Goal: Navigation & Orientation: Find specific page/section

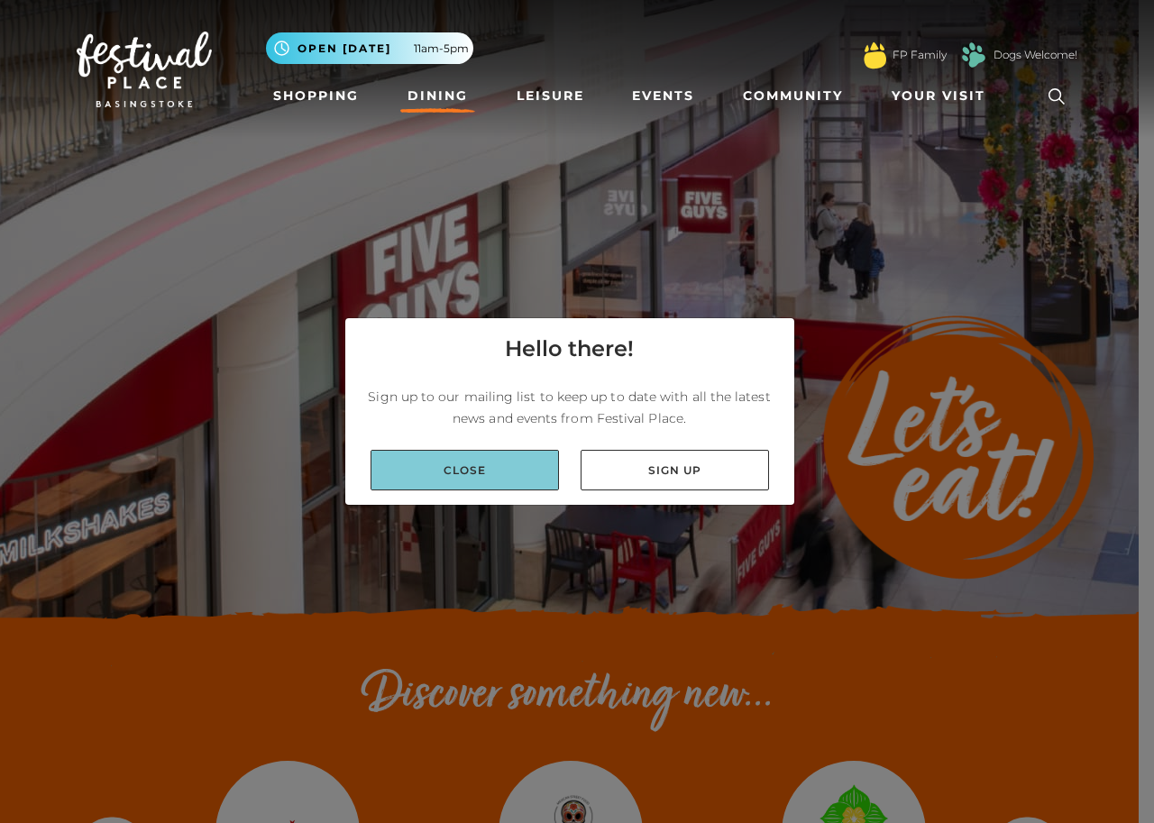
click at [512, 469] on link "Close" at bounding box center [465, 470] width 188 height 41
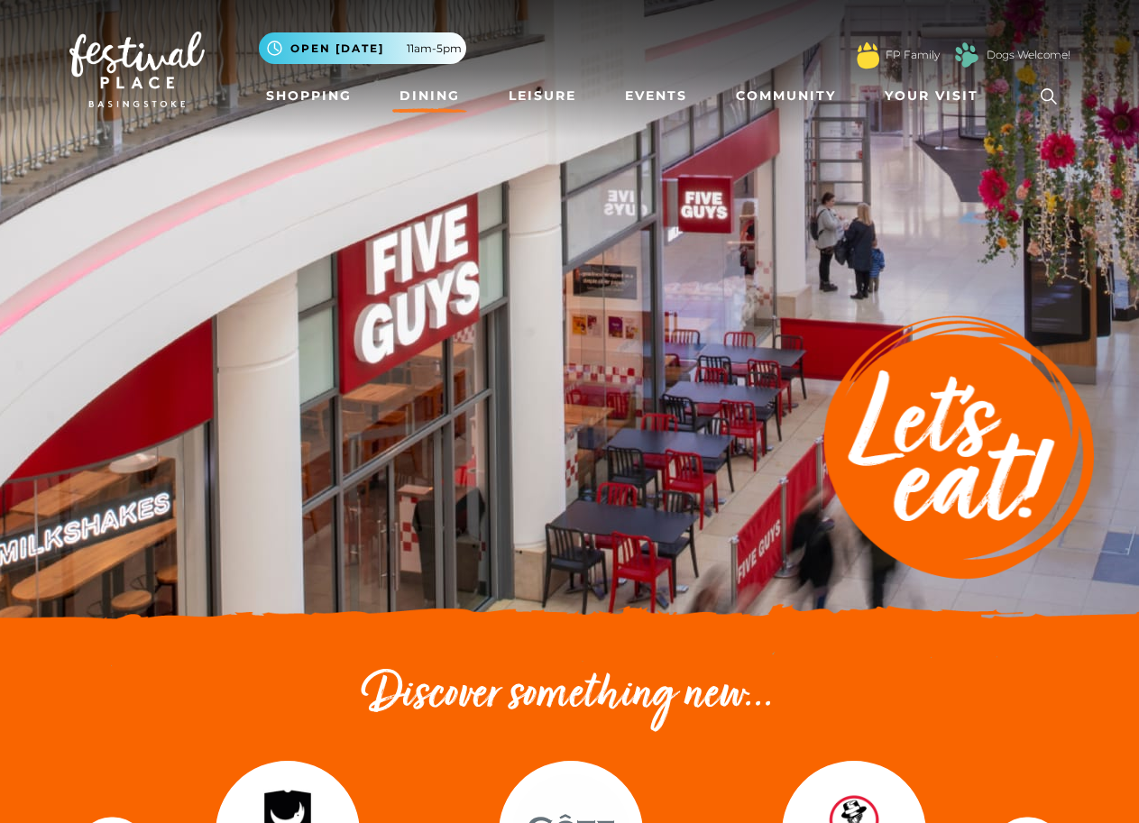
click at [424, 95] on link "Dining" at bounding box center [429, 95] width 75 height 33
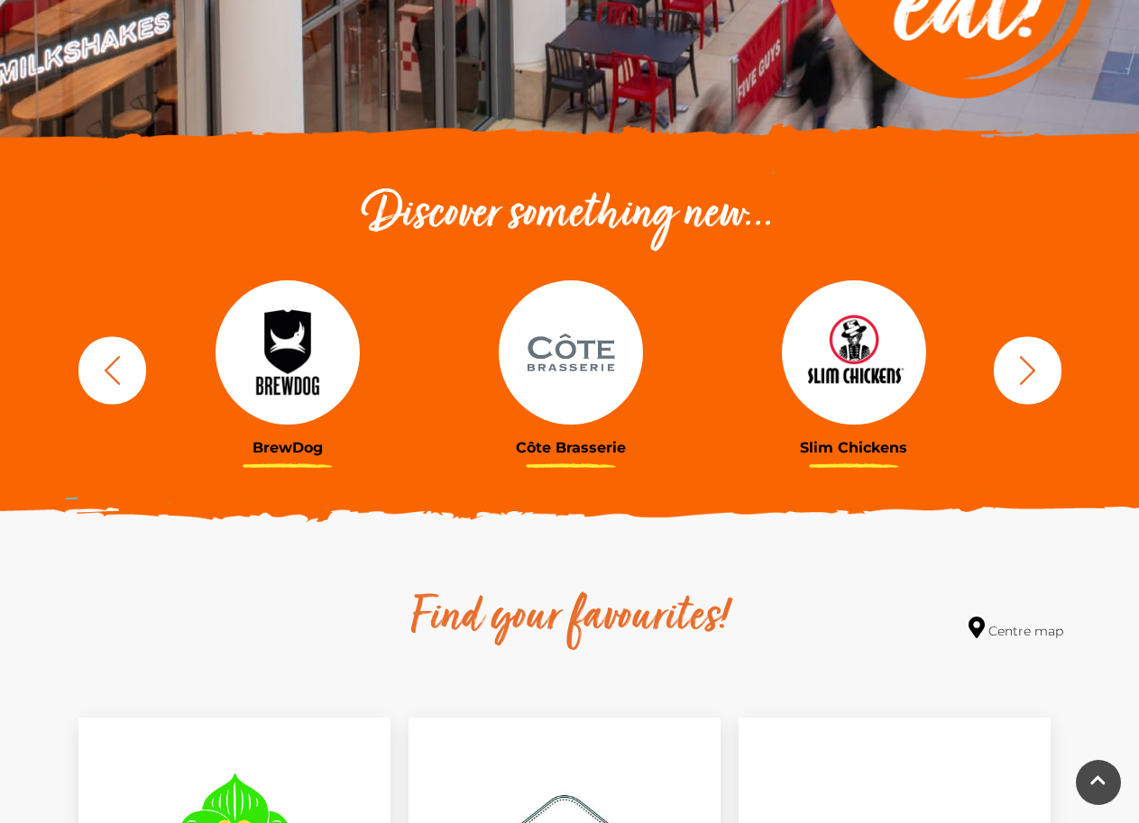
scroll to position [270, 0]
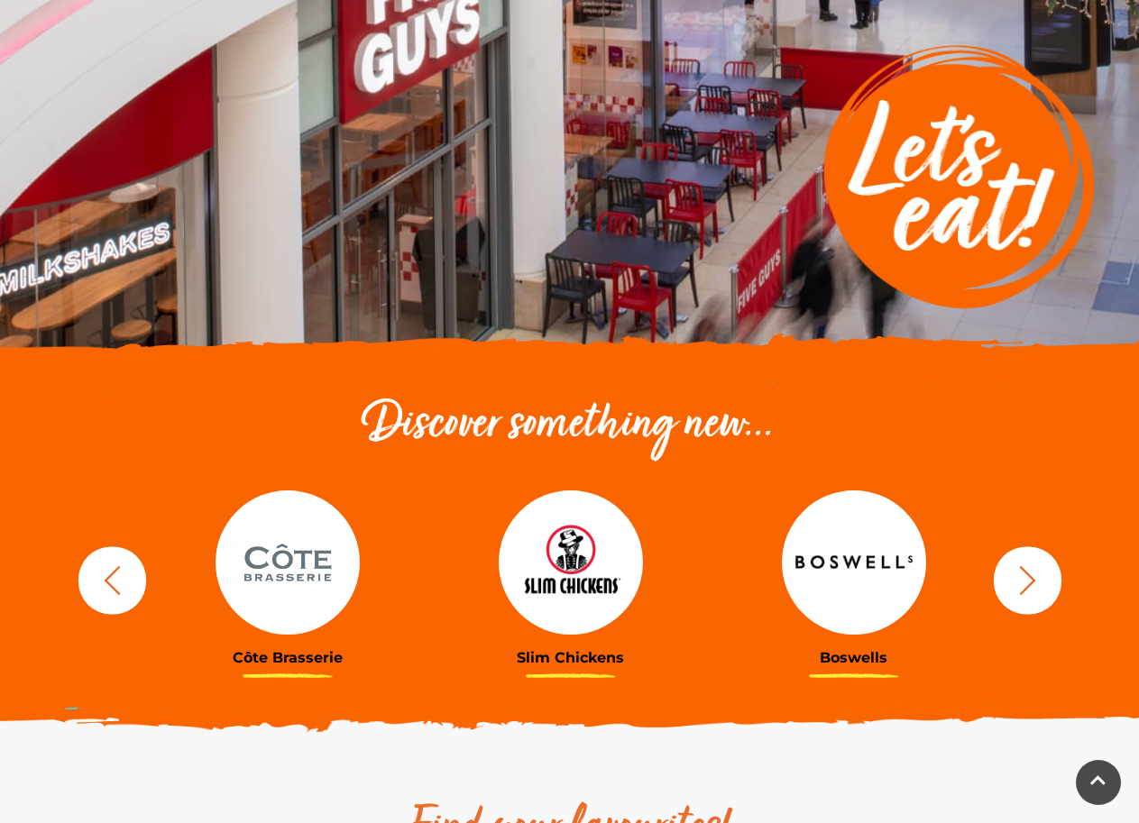
click at [849, 583] on img at bounding box center [854, 562] width 144 height 144
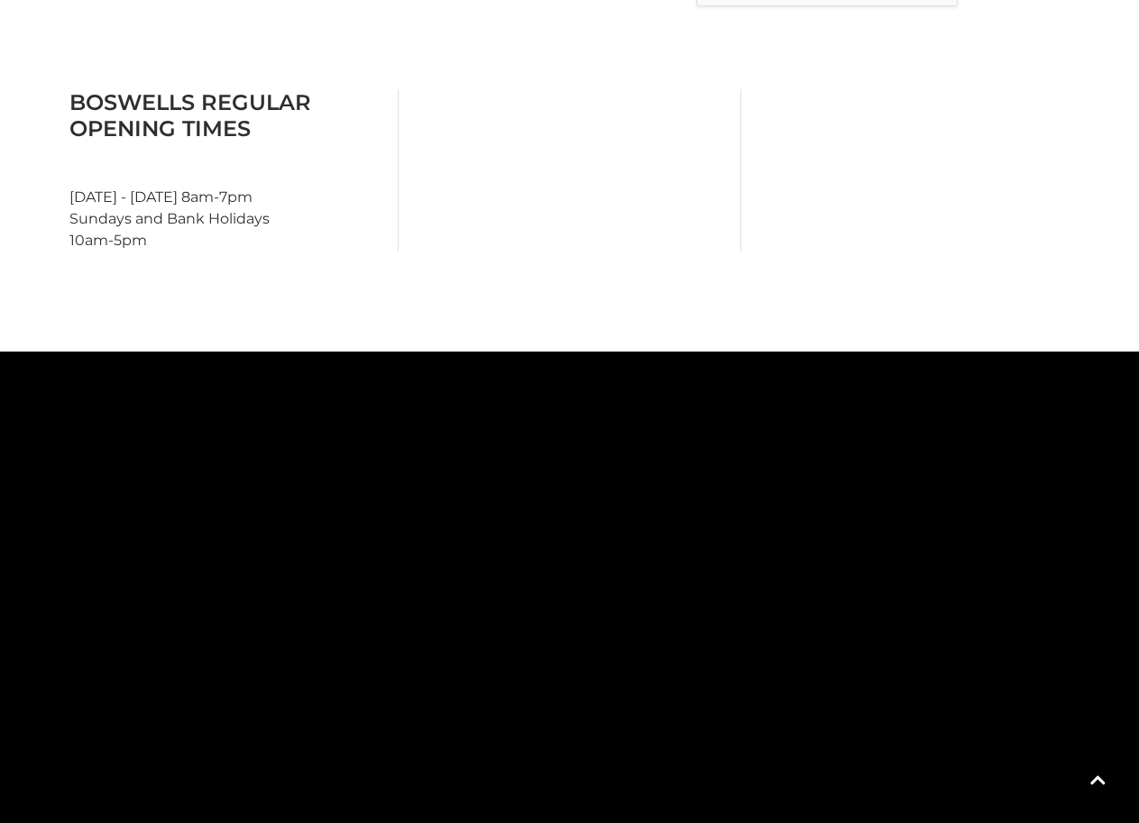
scroll to position [811, 0]
